Goal: Use online tool/utility: Utilize a website feature to perform a specific function

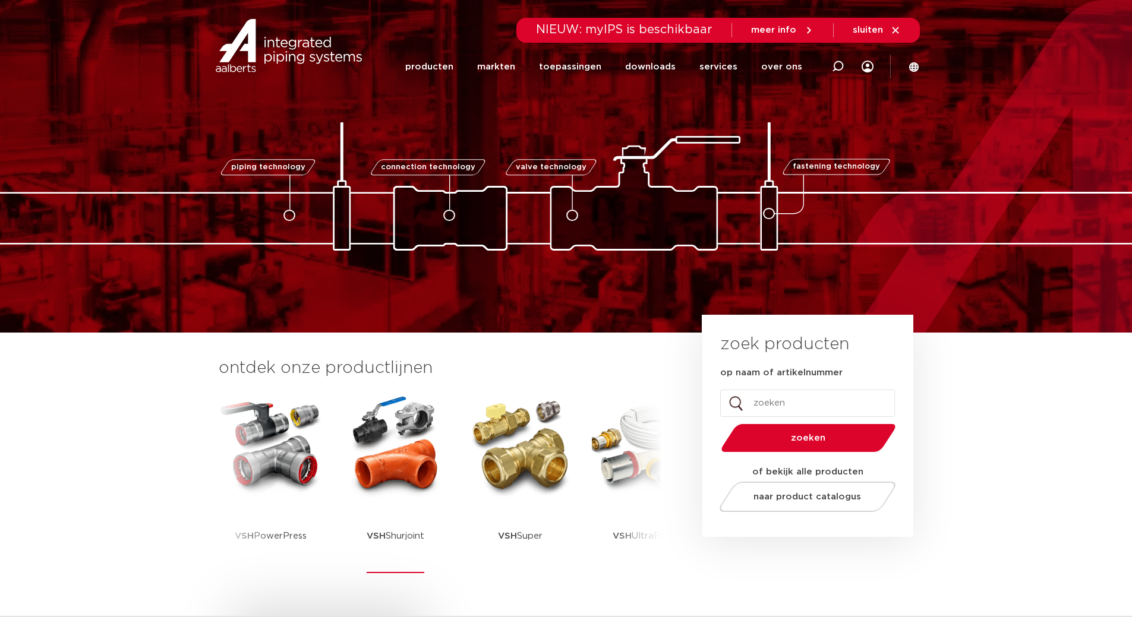
click at [435, 447] on img at bounding box center [395, 445] width 107 height 107
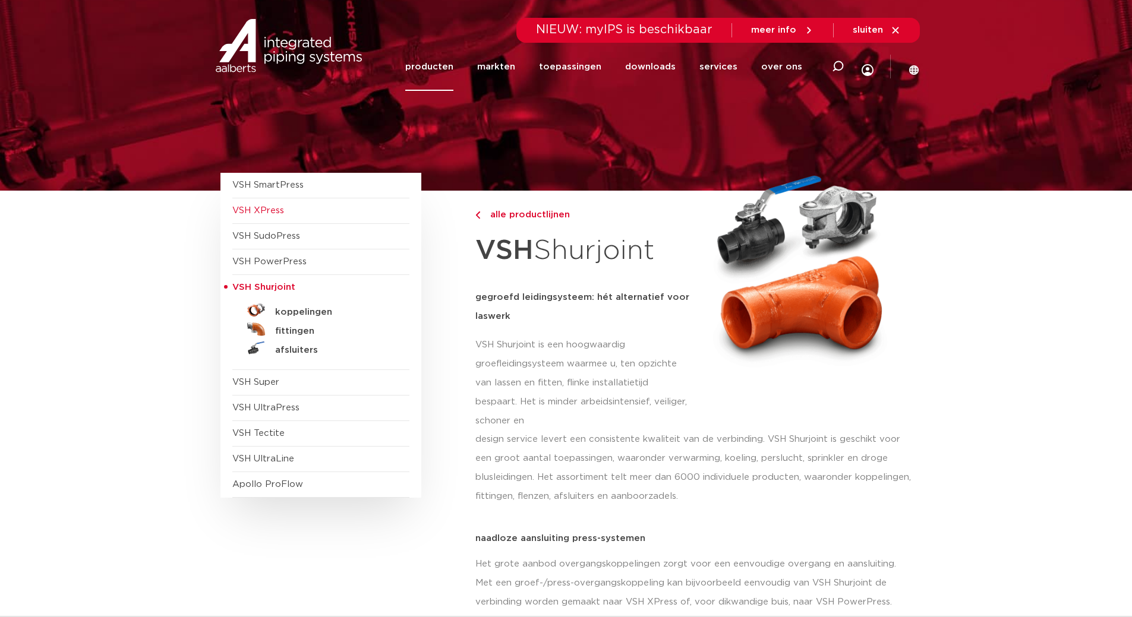
click at [268, 210] on span "VSH XPress" at bounding box center [258, 210] width 52 height 9
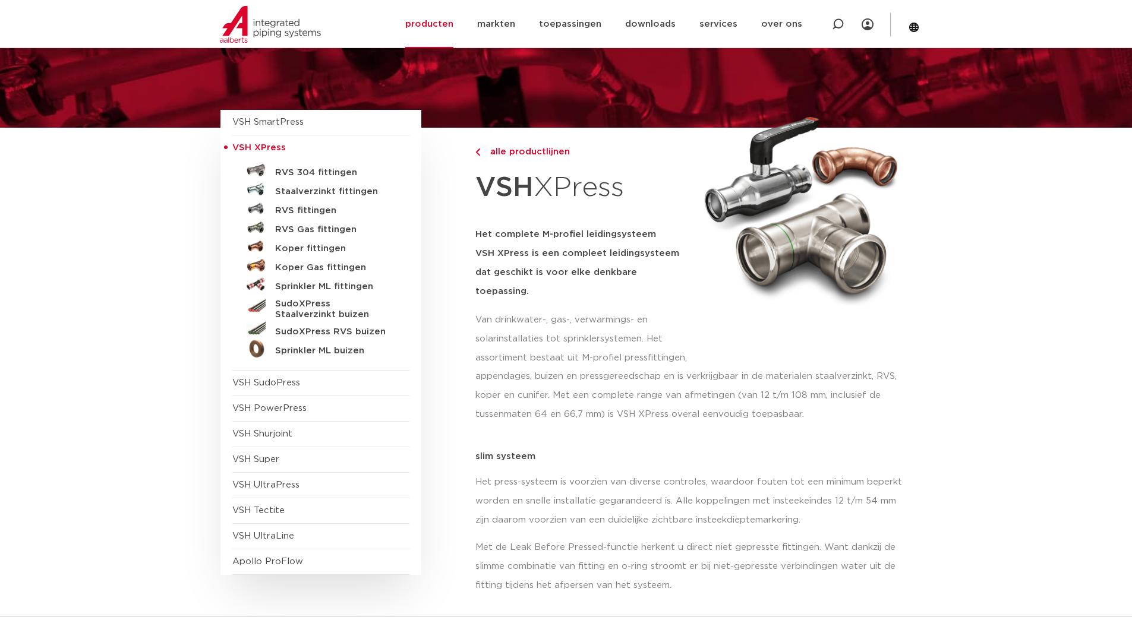
scroll to position [19, 0]
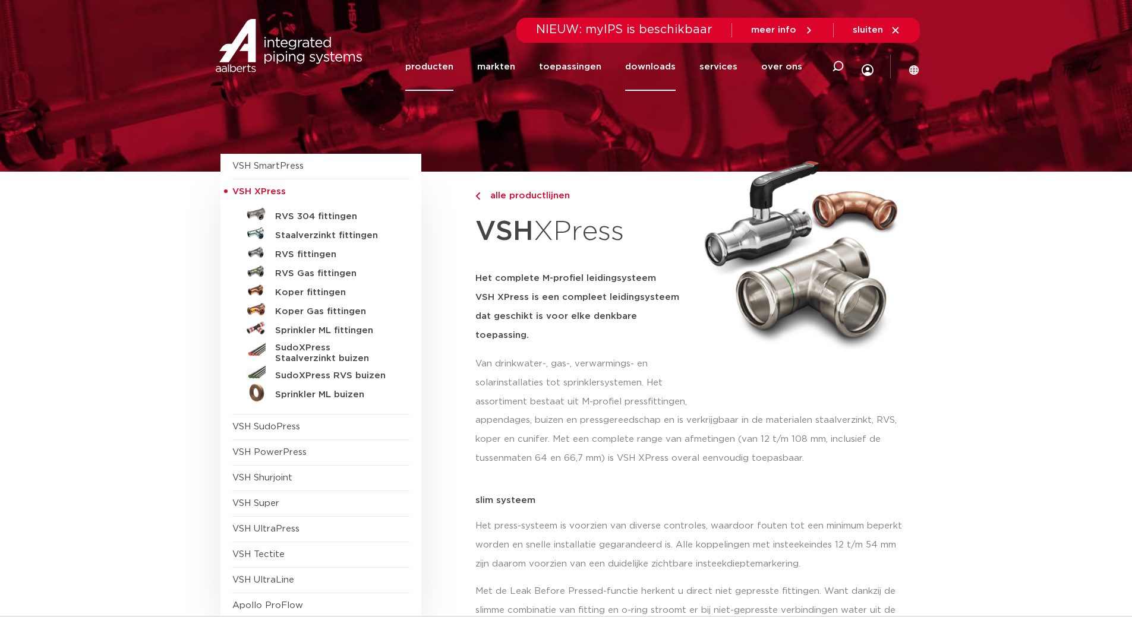
click at [646, 67] on link "downloads" at bounding box center [650, 67] width 51 height 48
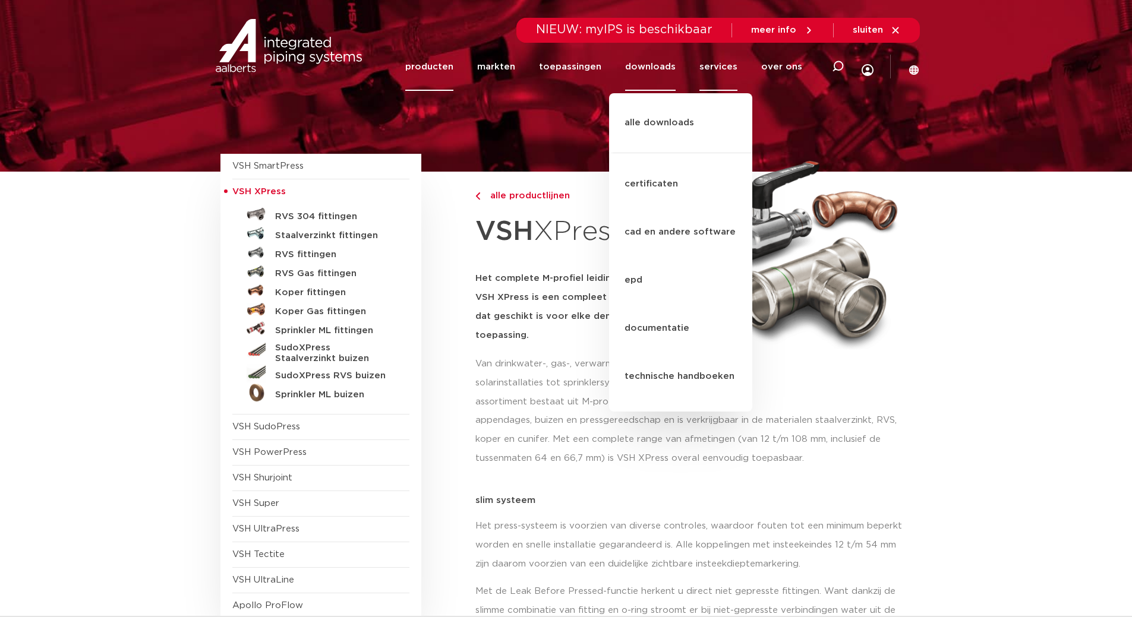
click at [729, 65] on link "services" at bounding box center [718, 67] width 38 height 48
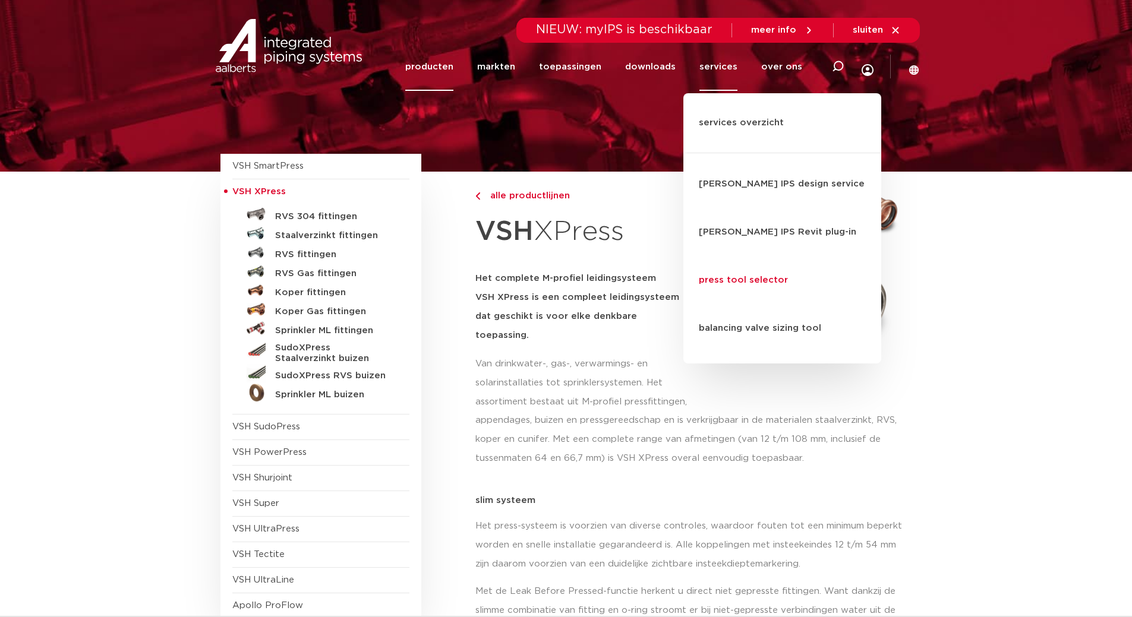
click at [741, 257] on link "press tool selector" at bounding box center [782, 281] width 198 height 48
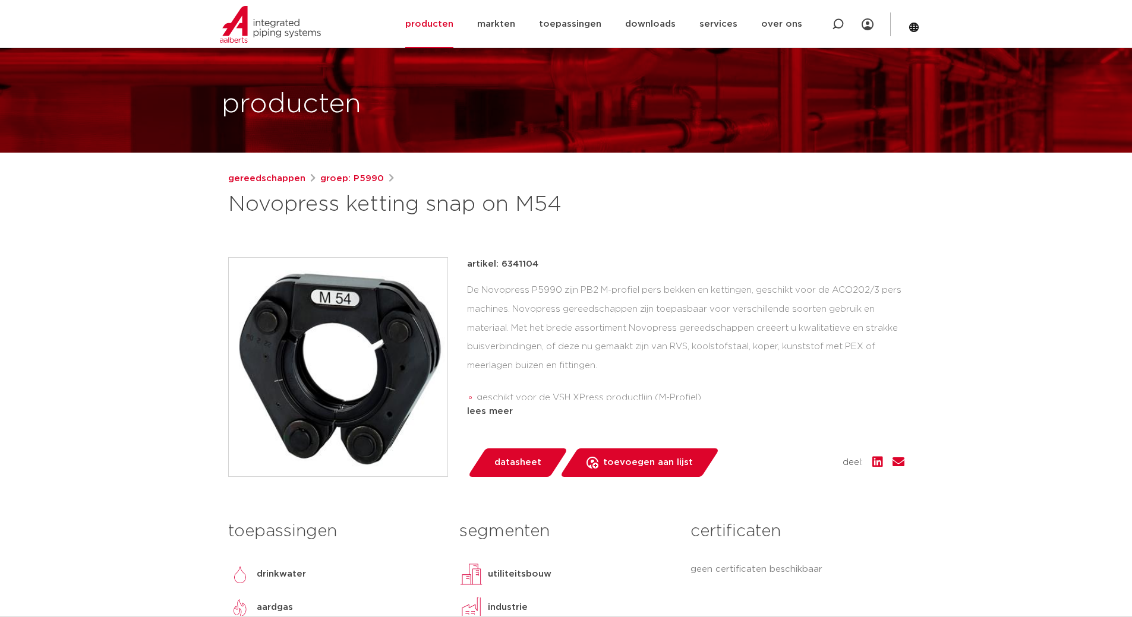
scroll to position [59, 0]
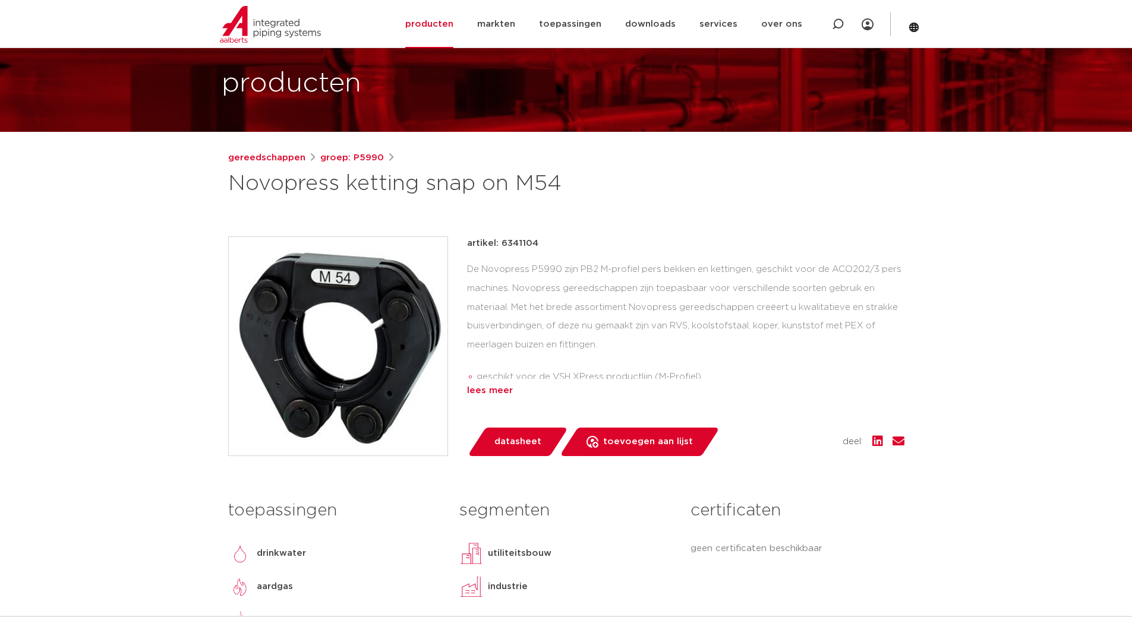
click at [495, 391] on div "lees meer" at bounding box center [685, 391] width 437 height 14
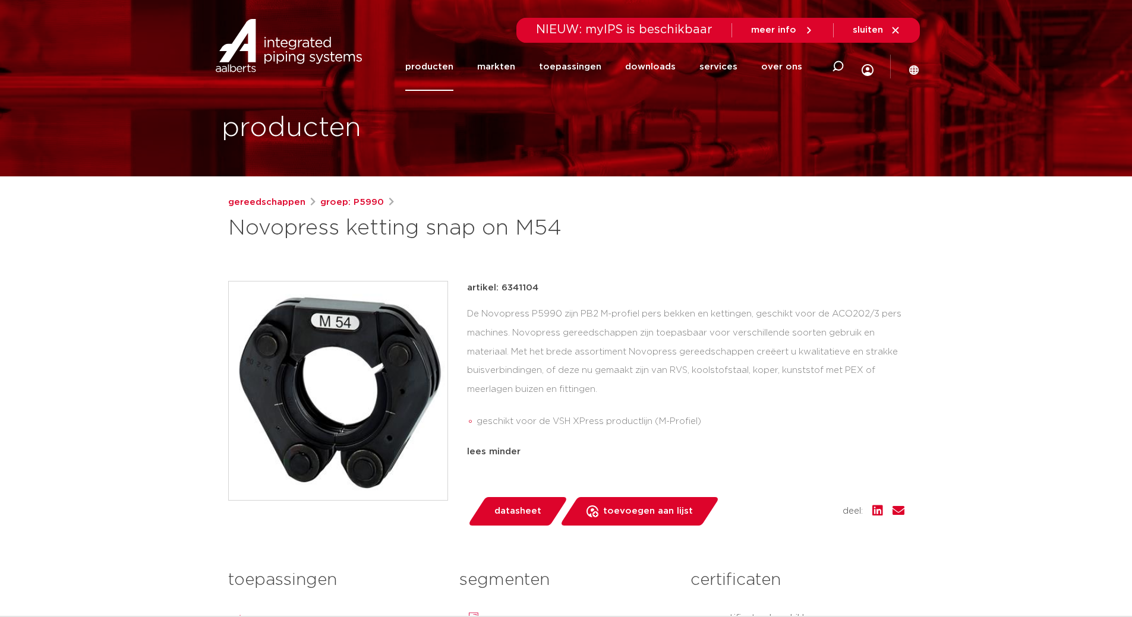
scroll to position [0, 0]
